Goal: Information Seeking & Learning: Learn about a topic

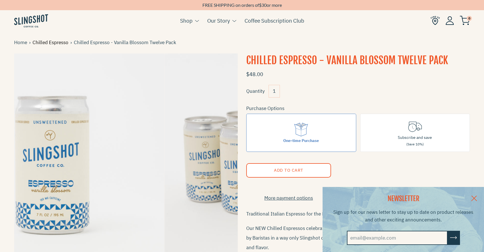
click at [51, 42] on link "Chilled Espresso" at bounding box center [52, 43] width 38 height 8
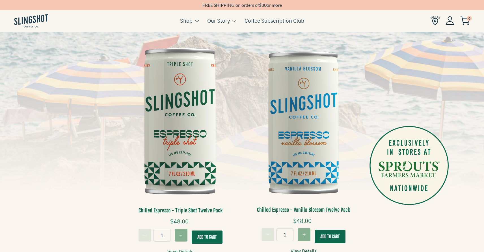
scroll to position [111, 0]
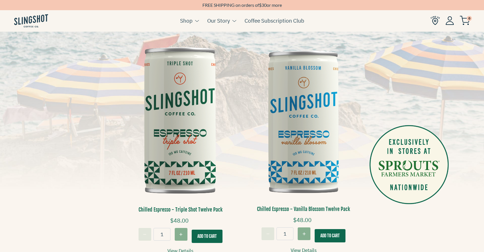
click at [172, 137] on img at bounding box center [180, 121] width 115 height 173
click at [168, 111] on img at bounding box center [180, 121] width 115 height 173
click at [312, 159] on img at bounding box center [303, 121] width 115 height 172
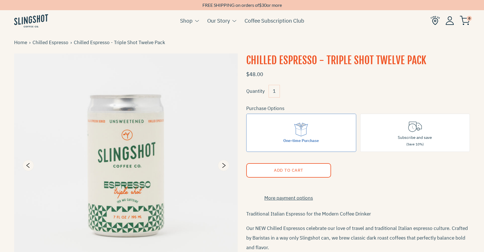
click at [149, 177] on img at bounding box center [126, 165] width 224 height 224
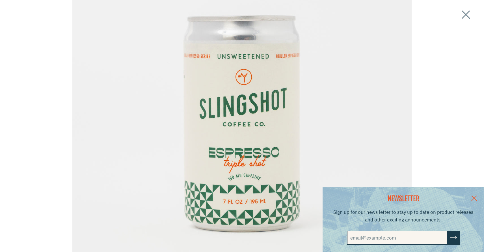
scroll to position [70, 0]
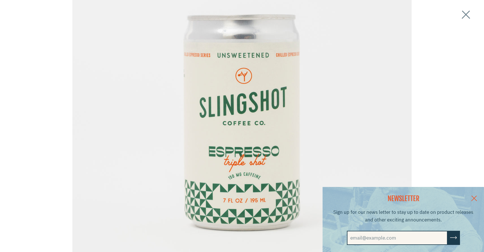
drag, startPoint x: 266, startPoint y: 133, endPoint x: 440, endPoint y: 61, distance: 188.1
click div "Loading..." at bounding box center [242, 126] width 484 height 252
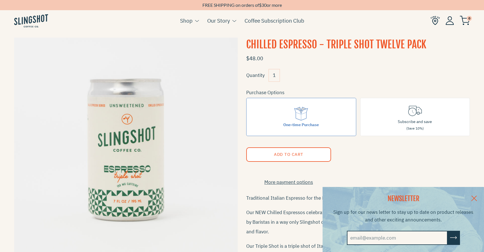
scroll to position [13, 0]
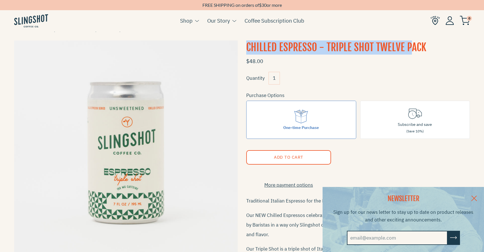
drag, startPoint x: 247, startPoint y: 46, endPoint x: 412, endPoint y: 49, distance: 165.4
click at [412, 49] on h1 "Chilled Espresso - Triple Shot Twelve Pack" at bounding box center [358, 47] width 224 height 14
copy h1 "Chilled Espresso - Triple Shot Twelve Pack"
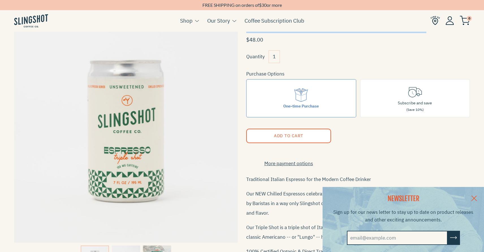
scroll to position [0, 0]
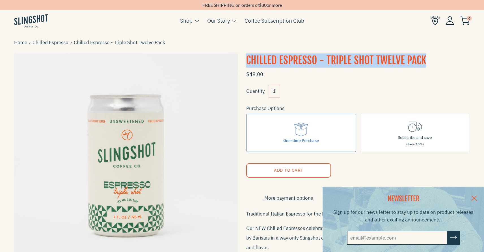
click at [474, 195] on link at bounding box center [474, 198] width 20 height 22
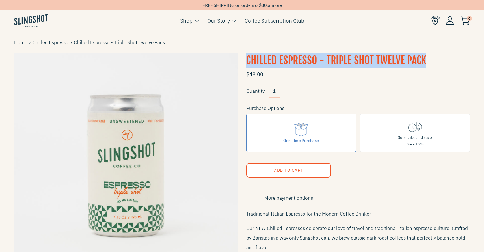
click at [456, 53] on div "Home › Chilled Espresso › Chilled Espresso - Triple Shot Twelve Pack Chilled Es…" at bounding box center [242, 189] width 456 height 314
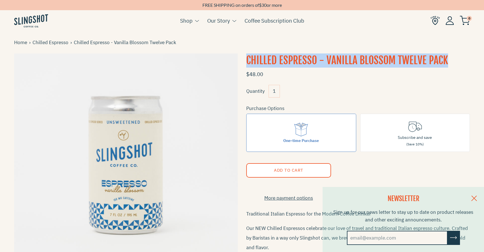
drag, startPoint x: 247, startPoint y: 62, endPoint x: 463, endPoint y: 58, distance: 216.6
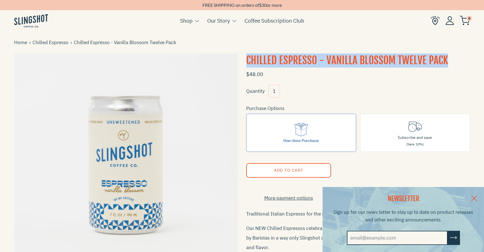
click at [463, 58] on h1 "Chilled Espresso - Vanilla Blossom Twelve Pack" at bounding box center [358, 60] width 224 height 14
copy h1 "Chilled Espresso - Vanilla Blossom Twelve Pack"
click at [472, 198] on link at bounding box center [474, 198] width 20 height 22
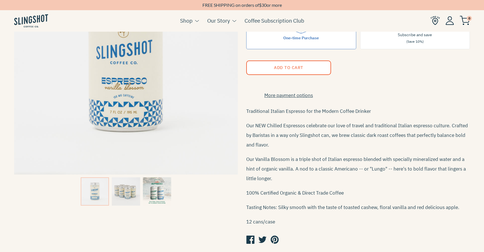
scroll to position [104, 0]
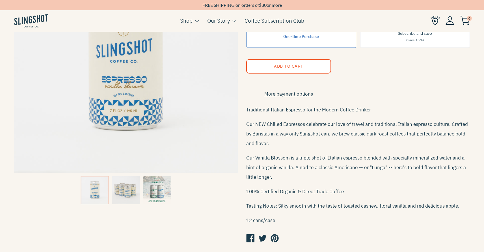
click at [122, 187] on img at bounding box center [126, 190] width 28 height 28
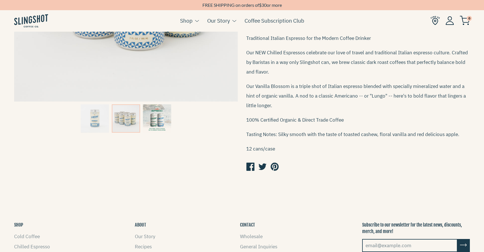
scroll to position [174, 0]
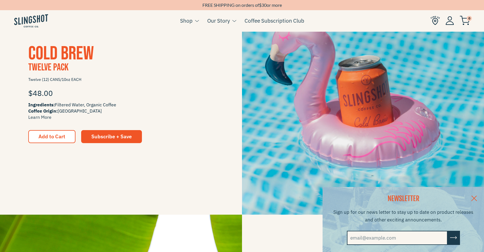
scroll to position [645, 0]
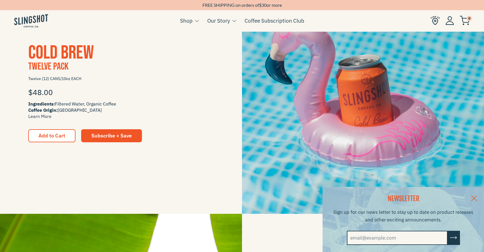
click at [71, 56] on span "Cold Brew" at bounding box center [61, 52] width 66 height 23
click at [45, 115] on link "Learn More" at bounding box center [39, 116] width 23 height 6
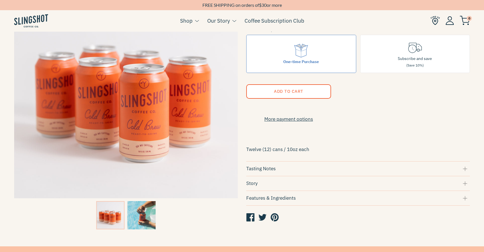
scroll to position [79, 0]
click at [464, 169] on div "Tasting Notes" at bounding box center [358, 168] width 224 height 8
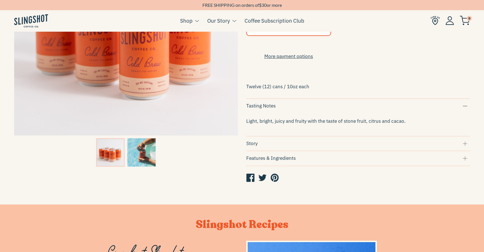
scroll to position [142, 0]
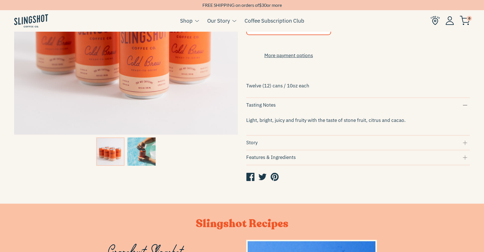
click at [466, 146] on div "Story" at bounding box center [358, 143] width 224 height 8
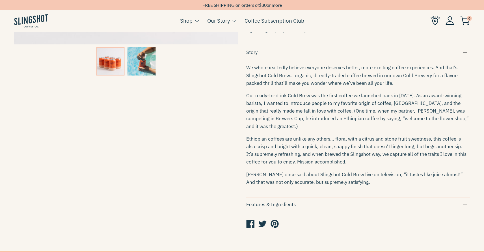
scroll to position [235, 0]
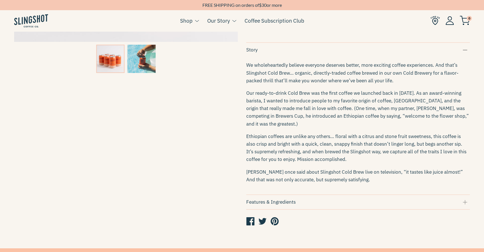
click at [392, 200] on div "Features & Ingredients" at bounding box center [358, 202] width 224 height 8
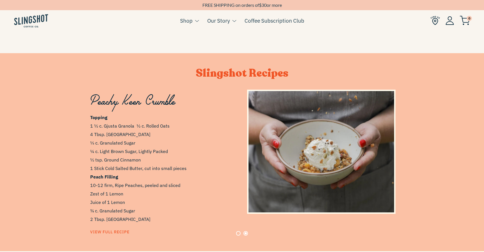
scroll to position [0, 322]
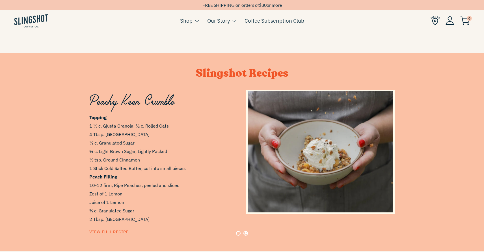
click at [238, 231] on button "Page 1" at bounding box center [238, 233] width 5 height 5
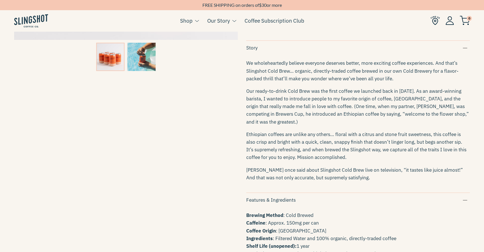
scroll to position [239, 0]
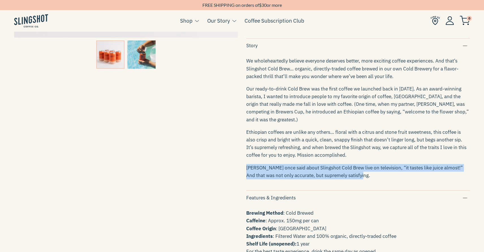
drag, startPoint x: 247, startPoint y: 164, endPoint x: 351, endPoint y: 177, distance: 104.4
click at [351, 177] on div "We wholeheartedly believe everyone deserves better, more exciting coffee experi…" at bounding box center [358, 118] width 224 height 132
copy p "[PERSON_NAME] once said about Slingshot Cold Brew live on television, “it taste…"
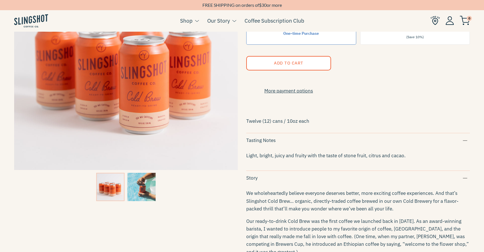
scroll to position [83, 0]
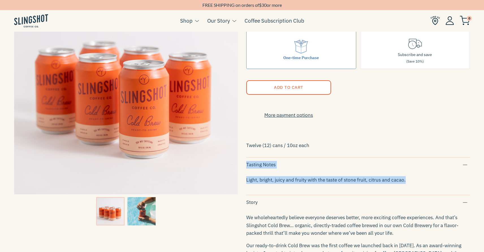
drag, startPoint x: 246, startPoint y: 168, endPoint x: 419, endPoint y: 186, distance: 174.0
click at [419, 186] on div "Single Origin Cold Brew - Twelve Pack $48.00 Quantity 1 Purchase Options One-ti…" at bounding box center [354, 227] width 232 height 513
copy div "Tasting Notes Light, bright, juicy and fruity with the taste of stone fruit, ci…"
